Goal: Task Accomplishment & Management: Complete application form

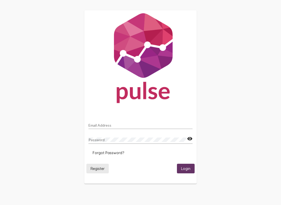
scroll to position [1, 0]
click at [101, 171] on span "Register" at bounding box center [97, 169] width 14 height 5
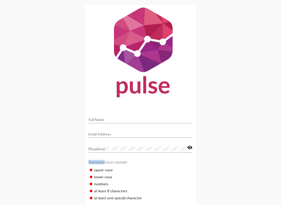
scroll to position [32, 0]
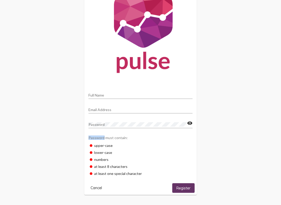
click at [102, 181] on mat-card "Full Name Email Address Password visibility Password must contain: upper-case l…" at bounding box center [140, 87] width 112 height 215
click at [98, 188] on span "Cancel" at bounding box center [95, 188] width 11 height 5
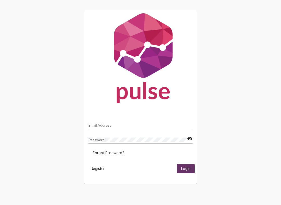
click at [90, 123] on div "Email Address" at bounding box center [140, 124] width 104 height 10
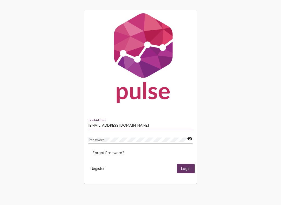
type input "[EMAIL_ADDRESS][DOMAIN_NAME]"
click at [187, 83] on img at bounding box center [140, 59] width 112 height 98
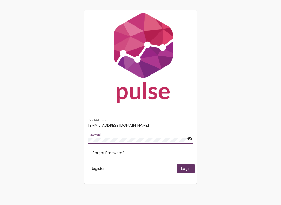
click at [223, 75] on div "[EMAIL_ADDRESS][DOMAIN_NAME] Email Address Password visibility Forgot Password?…" at bounding box center [140, 97] width 281 height 194
click at [190, 140] on mat-icon "visibility" at bounding box center [189, 139] width 5 height 6
click at [232, 78] on div "[EMAIL_ADDRESS][DOMAIN_NAME] Email Address Password visibility_off Forgot Passw…" at bounding box center [140, 97] width 281 height 194
click at [188, 140] on mat-icon "visibility_off" at bounding box center [189, 139] width 5 height 6
click at [228, 102] on div "[EMAIL_ADDRESS][DOMAIN_NAME] Email Address Password visibility Forgot Password?…" at bounding box center [140, 97] width 281 height 194
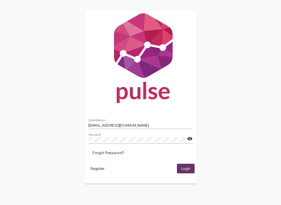
click at [96, 171] on span "Register" at bounding box center [97, 169] width 14 height 5
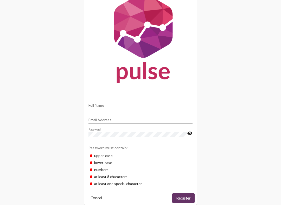
scroll to position [32, 0]
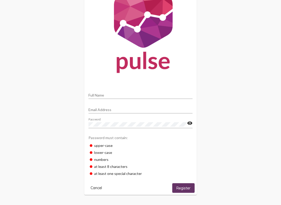
click at [187, 121] on mat-icon "visibility" at bounding box center [189, 123] width 5 height 6
click at [212, 83] on div "Full Name Email Address Password visibility_off Password must contain: upper-ca…" at bounding box center [140, 87] width 281 height 235
click at [173, 138] on div "Password must contain:" at bounding box center [140, 137] width 104 height 9
click at [122, 106] on div "Email Address" at bounding box center [140, 108] width 104 height 10
click at [204, 64] on div "Full Name Vajness Email Address Password visibility_off Password must contain: …" at bounding box center [140, 87] width 281 height 235
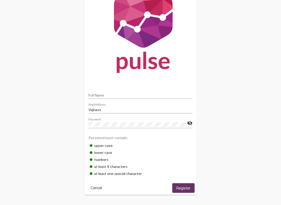
click at [96, 108] on input "Vajness" at bounding box center [140, 110] width 104 height 4
click at [204, 73] on div "Full Name Vajness Email Address Password visibility_off Password must contain: …" at bounding box center [140, 87] width 281 height 235
click at [94, 108] on input "Vajness" at bounding box center [140, 110] width 104 height 4
type input "Vahness81R"
click at [224, 68] on div "Full Name Vahness81R Email Address Password visibility_off Password must contai…" at bounding box center [140, 87] width 281 height 235
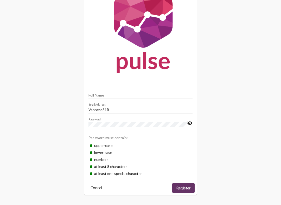
click at [140, 86] on mat-card "Full Name Vahness81R Email Address Password visibility_off Password must contai…" at bounding box center [140, 87] width 112 height 215
click at [106, 94] on input "Full Name" at bounding box center [140, 95] width 104 height 4
click at [225, 73] on div "Full Name Vahness81R Email Address Password visibility_off Password must contai…" at bounding box center [140, 87] width 281 height 235
click at [114, 86] on mat-card "Full Name Vahness81R Email Address Password visibility_off Password must contai…" at bounding box center [140, 87] width 112 height 215
click at [121, 94] on input "Full Name" at bounding box center [140, 95] width 104 height 4
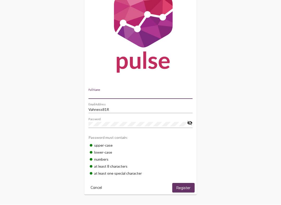
scroll to position [31, 0]
click at [104, 93] on input "Full Name" at bounding box center [140, 95] width 104 height 4
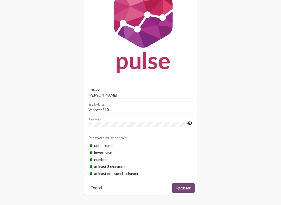
type input "[PERSON_NAME]"
click at [186, 187] on span "Register" at bounding box center [183, 188] width 14 height 5
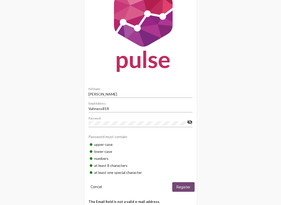
click at [188, 184] on button "Register" at bounding box center [183, 187] width 22 height 10
click at [185, 181] on mat-card "[PERSON_NAME] Full Name Vahness81R Email Address Password visibility_off Passwo…" at bounding box center [140, 93] width 112 height 229
click at [186, 185] on button "Register" at bounding box center [183, 187] width 22 height 10
click at [135, 108] on input "Vahness81R" at bounding box center [140, 109] width 104 height 4
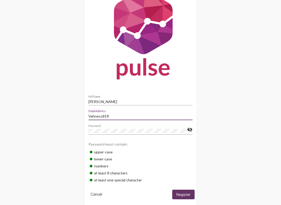
click at [192, 130] on mat-icon "visibility_off" at bounding box center [189, 130] width 5 height 6
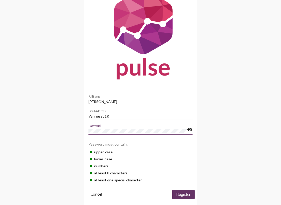
click at [116, 116] on input "Vahness81R" at bounding box center [140, 116] width 104 height 4
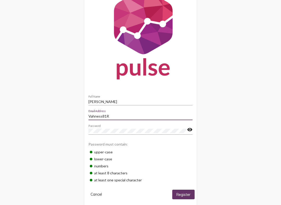
scroll to position [46, 0]
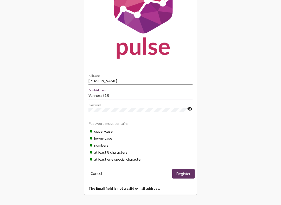
click at [123, 91] on div "Vahness81R Email Address" at bounding box center [140, 94] width 104 height 10
click at [114, 95] on input "[EMAIL_ADDRESS][DOMAIN_NAME]" at bounding box center [140, 96] width 104 height 4
type input "[EMAIL_ADDRESS][DOMAIN_NAME]"
click at [170, 128] on div "upper-case" at bounding box center [140, 131] width 104 height 7
click at [188, 109] on mat-icon "visibility" at bounding box center [189, 109] width 5 height 6
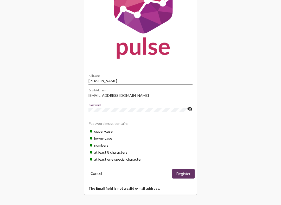
click at [121, 79] on input "[PERSON_NAME]" at bounding box center [140, 81] width 104 height 4
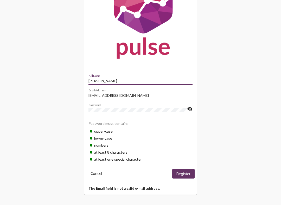
click at [129, 75] on div "[PERSON_NAME] Full Name" at bounding box center [140, 80] width 104 height 10
click at [200, 112] on div "[PERSON_NAME] Full Name [EMAIL_ADDRESS][DOMAIN_NAME] Email Address Password vis…" at bounding box center [140, 81] width 281 height 250
click at [185, 104] on div "Password" at bounding box center [137, 109] width 99 height 10
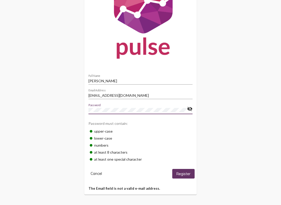
click at [187, 106] on mat-icon "visibility_off" at bounding box center [189, 109] width 5 height 6
click at [189, 112] on mat-icon "visibility" at bounding box center [189, 109] width 5 height 6
click at [187, 107] on mat-icon "visibility_off" at bounding box center [189, 109] width 5 height 6
click at [182, 171] on button "Register" at bounding box center [183, 174] width 22 height 10
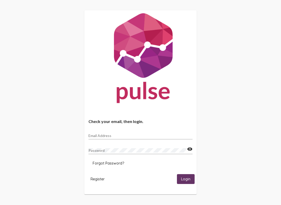
click at [94, 180] on span "Register" at bounding box center [97, 179] width 14 height 5
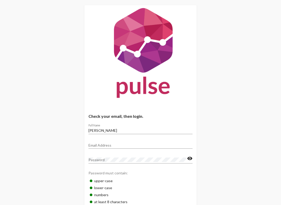
scroll to position [5, 0]
click at [106, 131] on input "[PERSON_NAME]" at bounding box center [140, 131] width 104 height 4
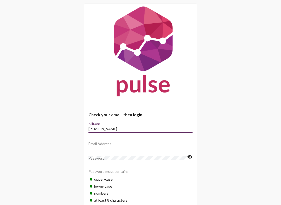
scroll to position [0, 0]
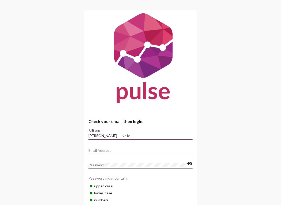
type input "[PERSON_NAME] No iz"
click at [114, 150] on input "Email Address" at bounding box center [140, 151] width 104 height 4
click at [112, 148] on div "Email Address" at bounding box center [140, 149] width 104 height 10
click at [164, 128] on mat-card "Check your email, then login. [PERSON_NAME] No iz Full Name Okjkhjnb My jkk ok …" at bounding box center [140, 123] width 112 height 226
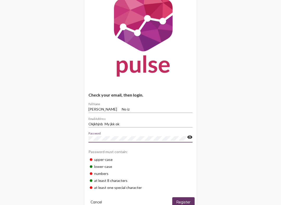
scroll to position [43, 0]
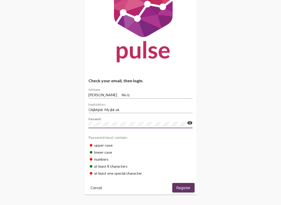
click at [115, 143] on div "upper-case" at bounding box center [140, 145] width 104 height 7
click at [185, 186] on span "Register" at bounding box center [183, 188] width 14 height 5
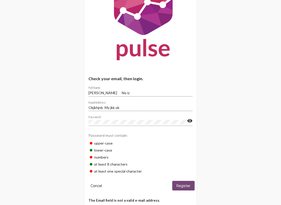
click at [184, 185] on button "Register" at bounding box center [183, 186] width 22 height 10
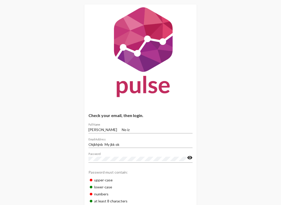
scroll to position [0, 0]
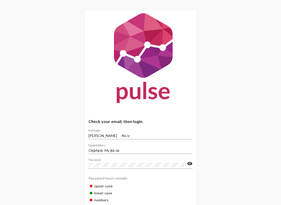
click at [136, 150] on input "Okjkhjnb My jkk ok" at bounding box center [140, 151] width 104 height 4
type input "O"
click at [67, 179] on div "Check your email, then login. [PERSON_NAME] No iz Full Name Os Email Address Pa…" at bounding box center [140, 130] width 281 height 260
click at [120, 148] on div "Os Email Address" at bounding box center [140, 149] width 104 height 10
click at [29, 170] on div "Check your email, then login. [PERSON_NAME] No iz Full Name Os Email Address Pa…" at bounding box center [140, 130] width 281 height 260
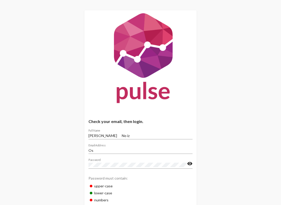
click at [119, 148] on div "Os Email Address" at bounding box center [140, 149] width 104 height 10
click at [28, 168] on div "Check your email, then login. [PERSON_NAME] No iz Full Name Os@ Email Address P…" at bounding box center [140, 130] width 281 height 260
click at [129, 150] on input "Os@" at bounding box center [140, 151] width 104 height 4
type input "Os@gmail.c"
click at [66, 181] on div "Check your email, then login. [PERSON_NAME] No iz Full Name Os@gmail.c Email Ad…" at bounding box center [140, 130] width 281 height 260
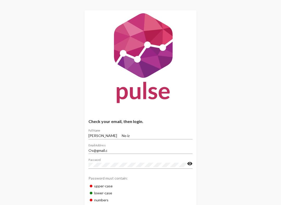
click at [133, 143] on div "[PERSON_NAME] No iz Full Name" at bounding box center [140, 136] width 104 height 15
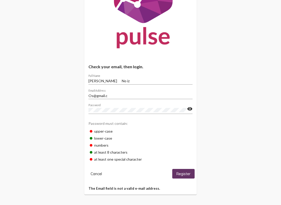
click at [187, 179] on button "Register" at bounding box center [183, 174] width 22 height 10
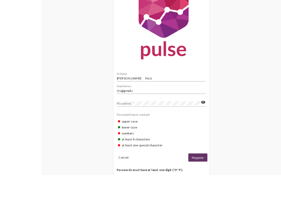
scroll to position [56, 0]
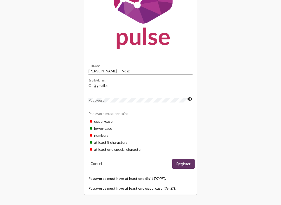
click at [101, 150] on div "at least one special character" at bounding box center [140, 149] width 104 height 7
click at [100, 135] on div "numbers" at bounding box center [140, 135] width 104 height 7
copy div "upper-case lower-case numbers"
click at [135, 152] on div "at least one special character" at bounding box center [140, 149] width 104 height 7
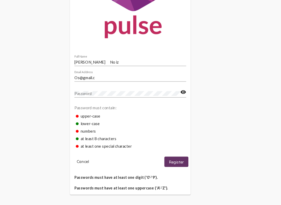
scroll to position [55, 0]
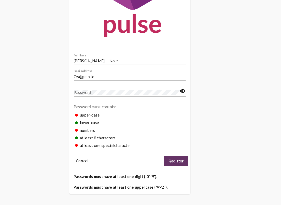
click at [84, 141] on mat-card "[PERSON_NAME] No iz Full Name Os@gmail.c Email Address Password visibility Pass…" at bounding box center [140, 75] width 112 height 239
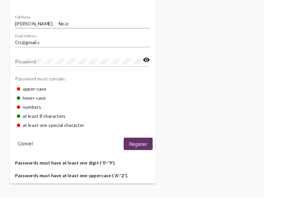
scroll to position [56, 0]
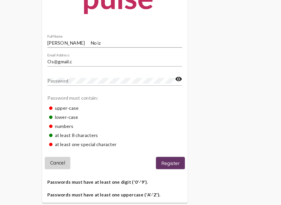
click at [90, 162] on span "Cancel" at bounding box center [95, 164] width 11 height 5
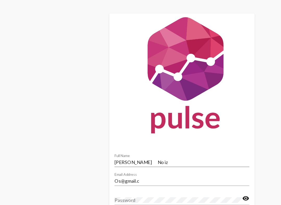
click at [30, 113] on div "[PERSON_NAME] No iz Full Name Os@gmail.c Email Address Password visibility Pass…" at bounding box center [140, 130] width 281 height 260
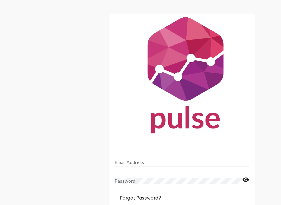
click at [38, 114] on div "Email Address Password visibility Forgot Password? Register Login Passwords mus…" at bounding box center [140, 105] width 281 height 210
